Goal: Task Accomplishment & Management: Use online tool/utility

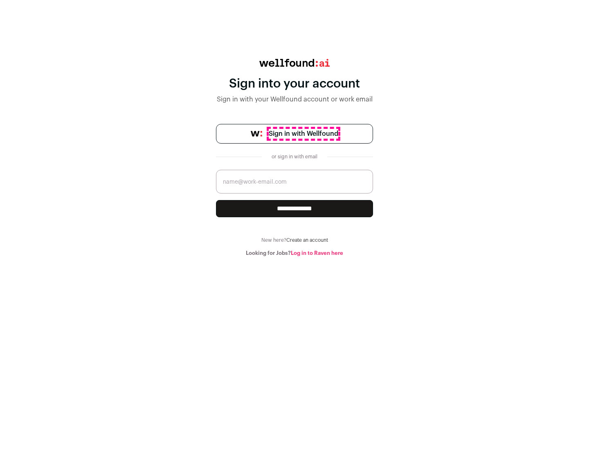
click at [303, 134] on span "Sign in with Wellfound" at bounding box center [304, 134] width 70 height 10
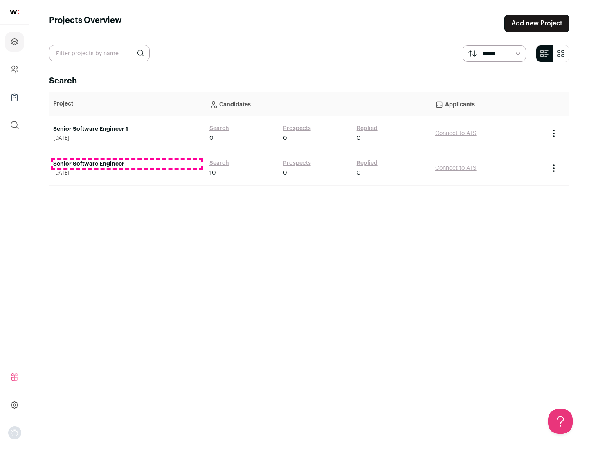
click at [127, 164] on link "Senior Software Engineer" at bounding box center [127, 164] width 148 height 8
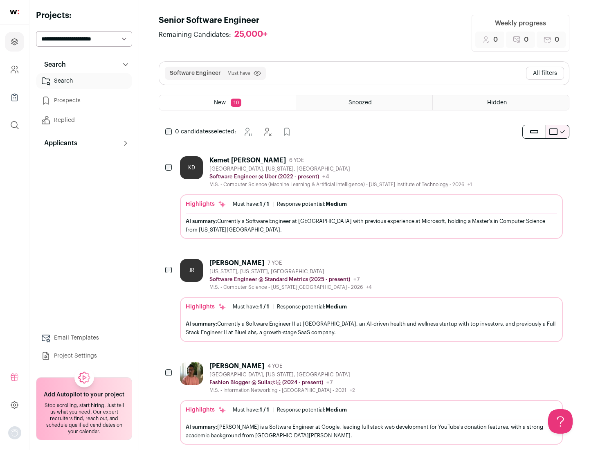
click at [364, 198] on div "Highlights Must have: 1 / 1 How many must haves have been fulfilled? | Response…" at bounding box center [371, 216] width 383 height 45
